Goal: Navigation & Orientation: Find specific page/section

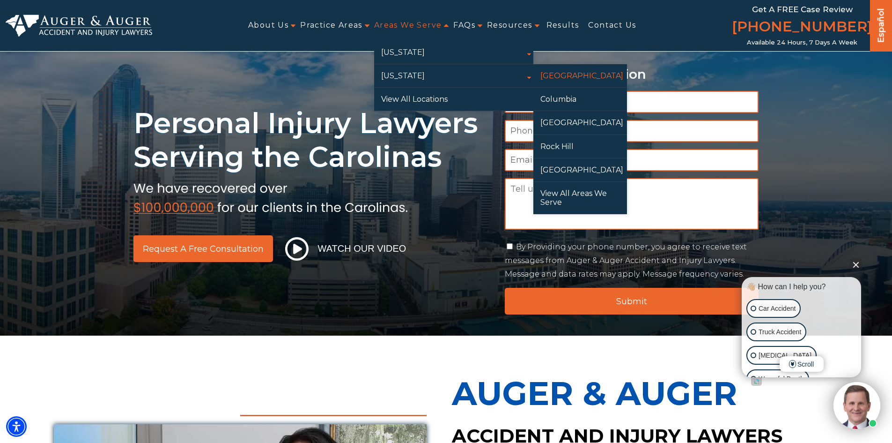
click at [551, 74] on link "[GEOGRAPHIC_DATA]" at bounding box center [581, 75] width 94 height 23
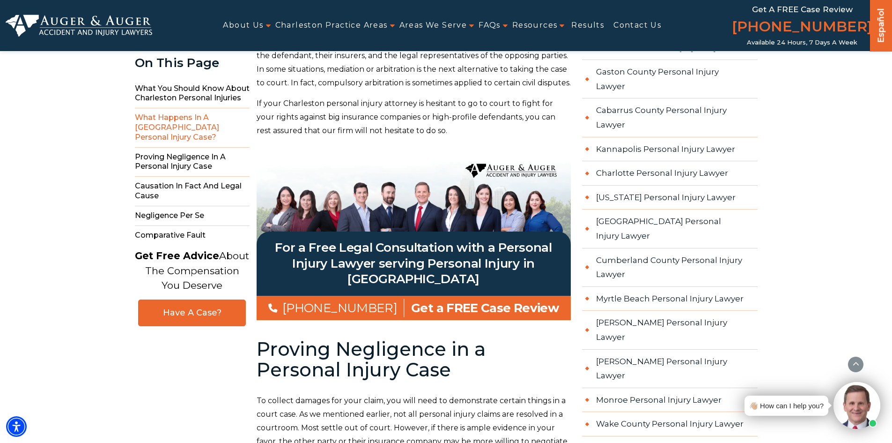
scroll to position [1030, 0]
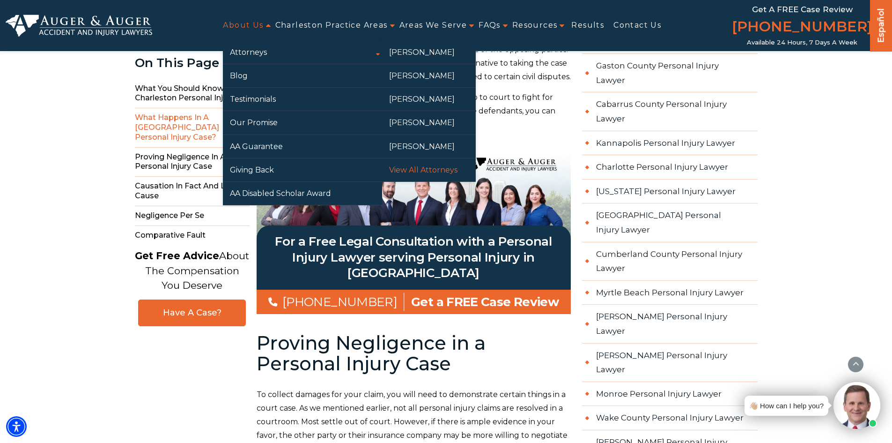
click at [408, 168] on link "View All Attorneys" at bounding box center [429, 169] width 94 height 23
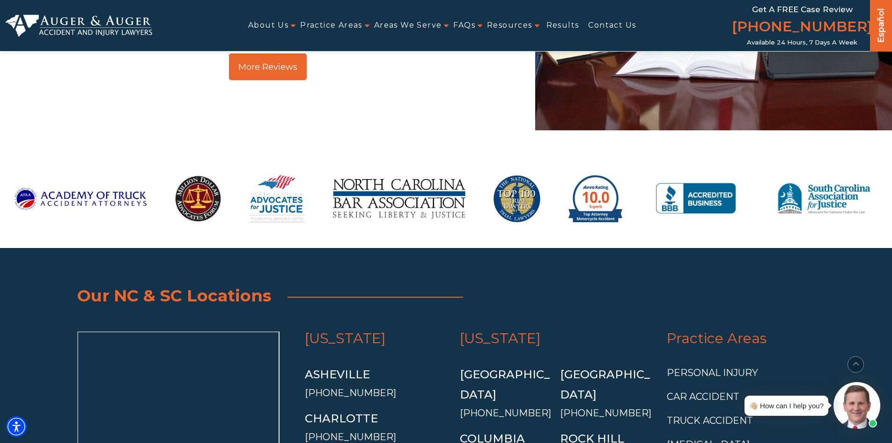
scroll to position [2315, 0]
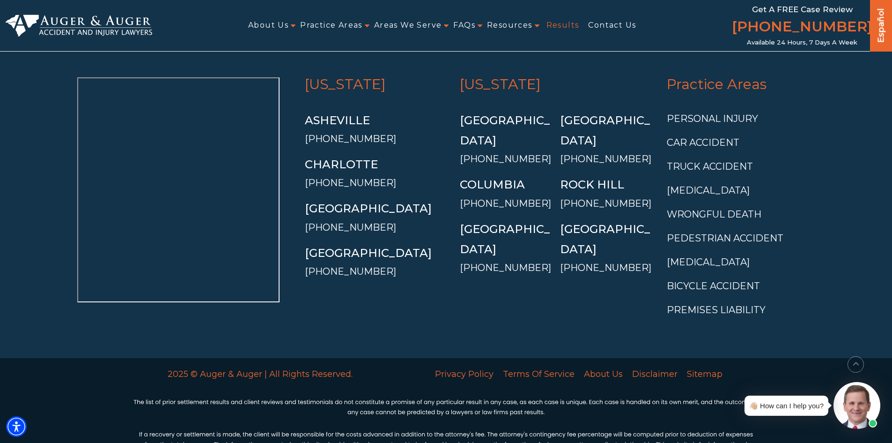
click at [559, 23] on link "Results" at bounding box center [563, 25] width 33 height 21
